Goal: Ask a question

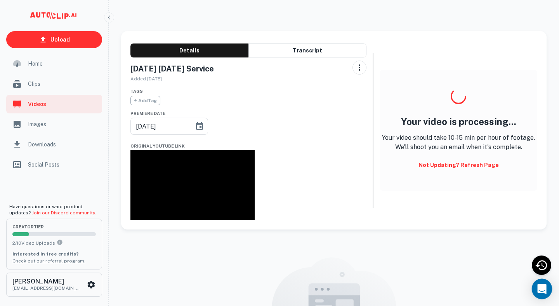
click at [542, 289] on icon "Open Intercom Messenger" at bounding box center [541, 289] width 9 height 10
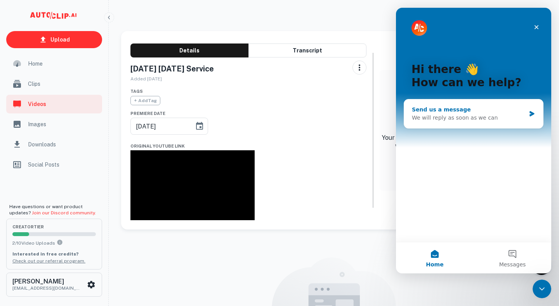
click at [466, 119] on div "We will reply as soon as we can" at bounding box center [469, 118] width 114 height 8
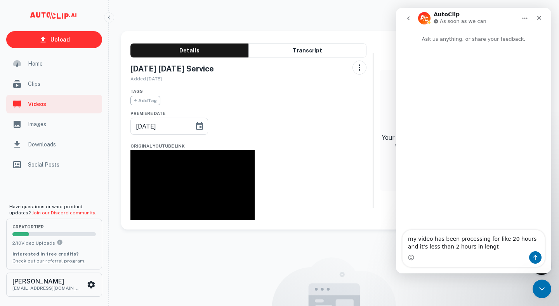
type textarea "my video has been processing for like 20 hours and it's less than 2 hours in le…"
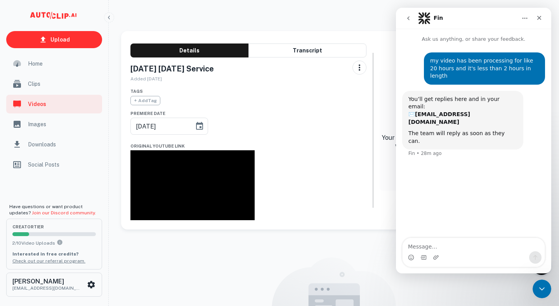
click at [479, 172] on div "my video has been processing for like 20 hours and it's less than 2 hours in le…" at bounding box center [473, 140] width 155 height 195
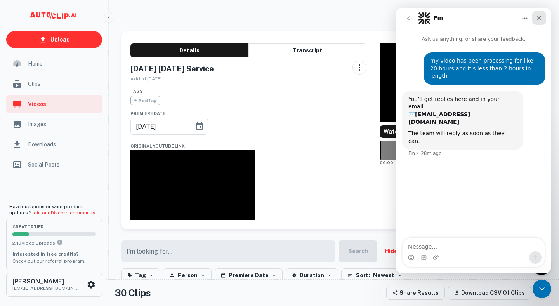
click at [542, 16] on div "Close" at bounding box center [539, 18] width 14 height 14
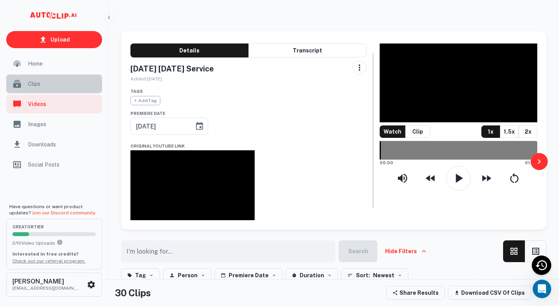
click at [52, 90] on div "Clips" at bounding box center [54, 83] width 96 height 19
